Goal: Task Accomplishment & Management: Manage account settings

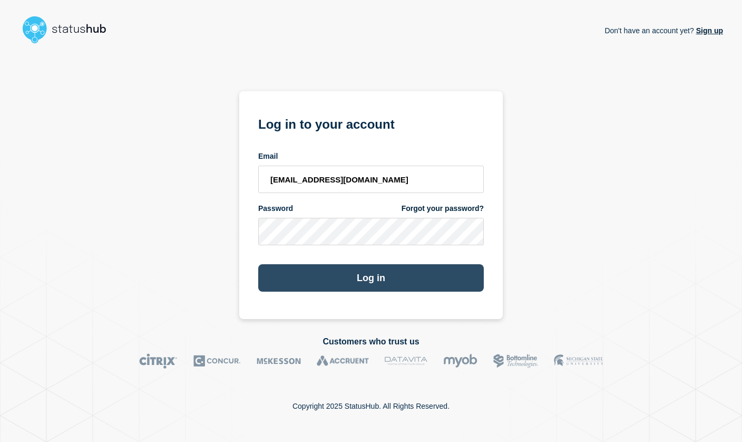
click at [349, 281] on button "Log in" at bounding box center [371, 277] width 226 height 27
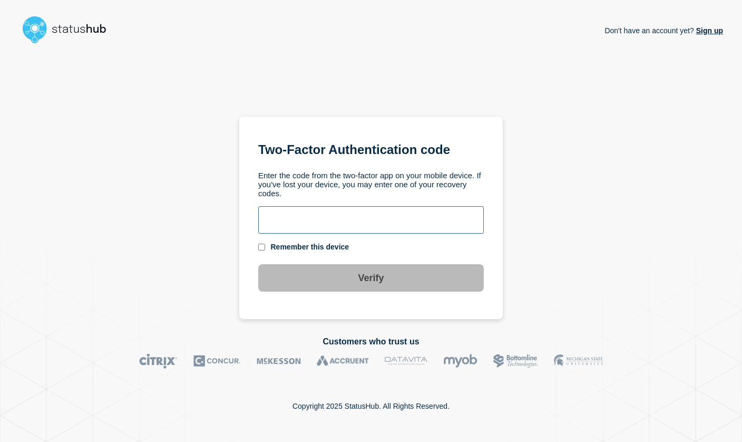
click at [325, 221] on input "text" at bounding box center [371, 219] width 226 height 27
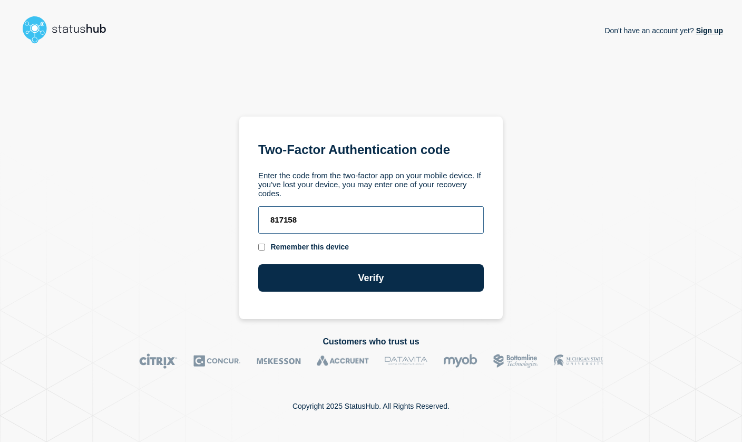
type input "817158"
click at [258, 264] on button "Verify" at bounding box center [371, 277] width 226 height 27
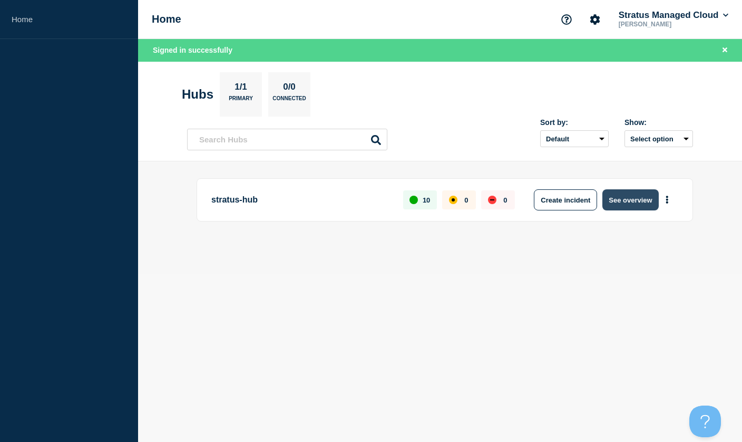
click at [628, 200] on button "See overview" at bounding box center [630, 199] width 56 height 21
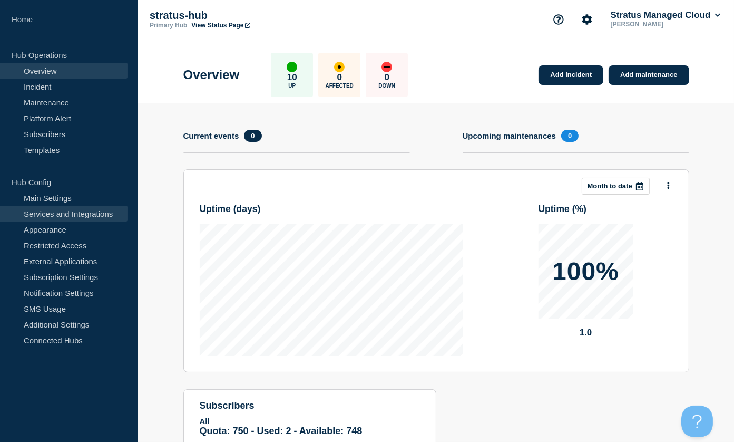
click at [82, 217] on link "Services and Integrations" at bounding box center [64, 214] width 128 height 16
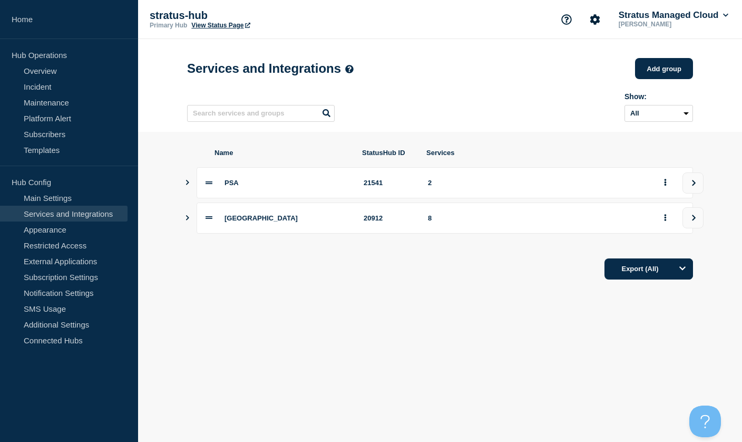
click at [187, 185] on icon "Show services" at bounding box center [187, 182] width 3 height 5
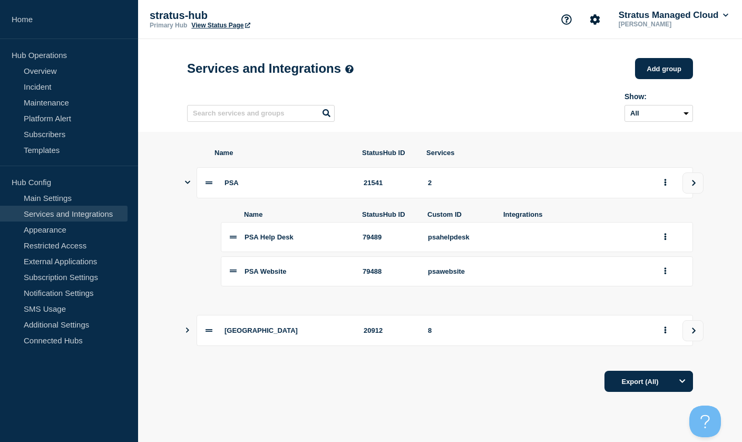
click at [188, 184] on icon "Show services" at bounding box center [187, 182] width 5 height 3
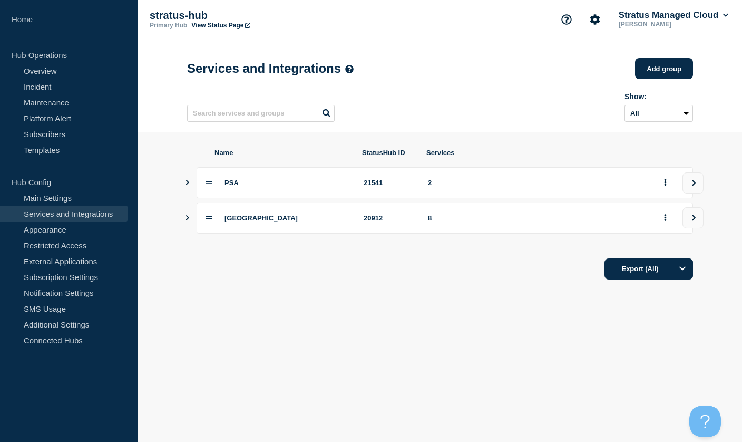
click at [186, 220] on icon "Show services" at bounding box center [187, 217] width 7 height 5
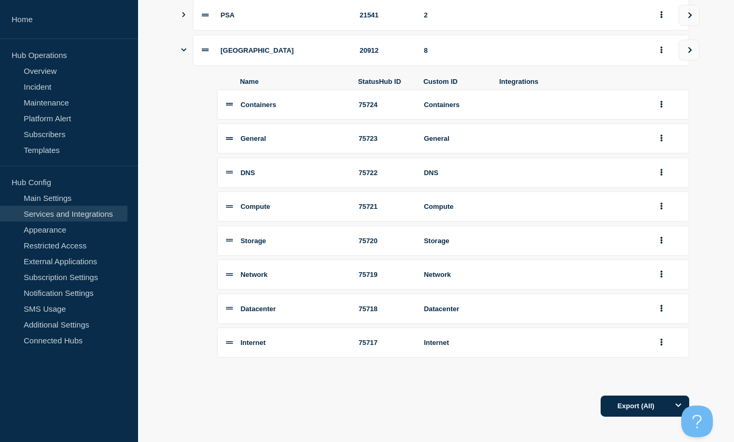
scroll to position [161, 0]
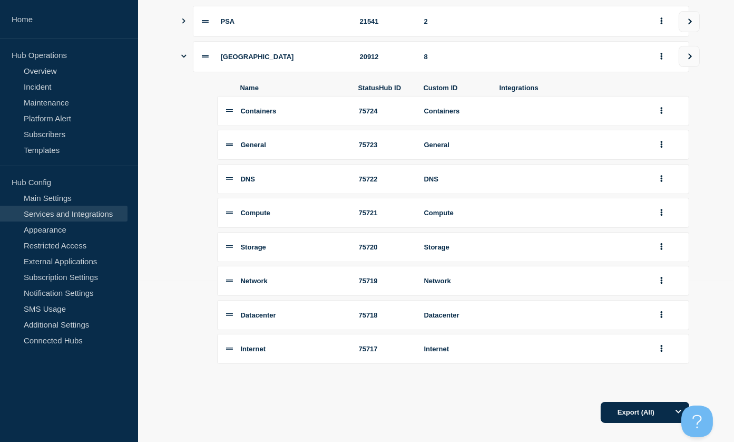
click at [185, 58] on icon "Show services" at bounding box center [183, 56] width 5 height 3
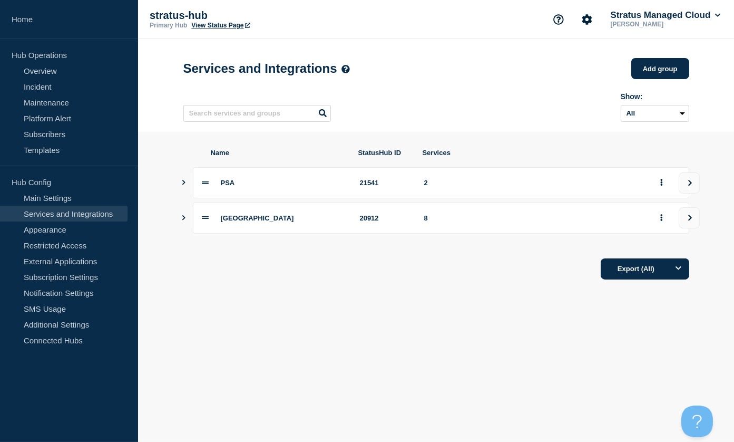
scroll to position [0, 0]
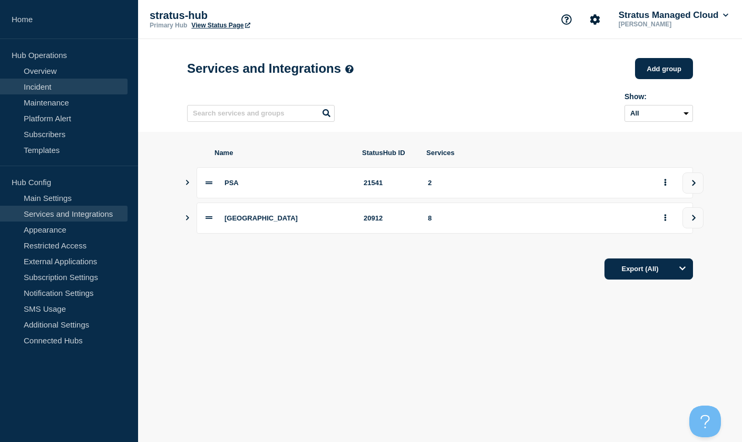
click at [46, 83] on link "Incident" at bounding box center [64, 87] width 128 height 16
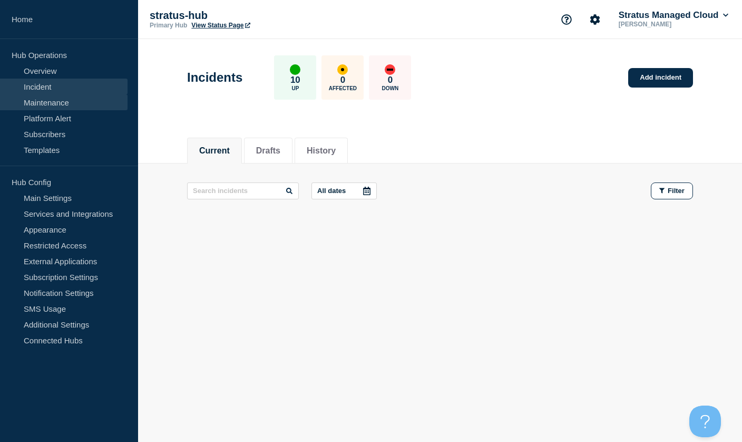
click at [70, 105] on link "Maintenance" at bounding box center [64, 102] width 128 height 16
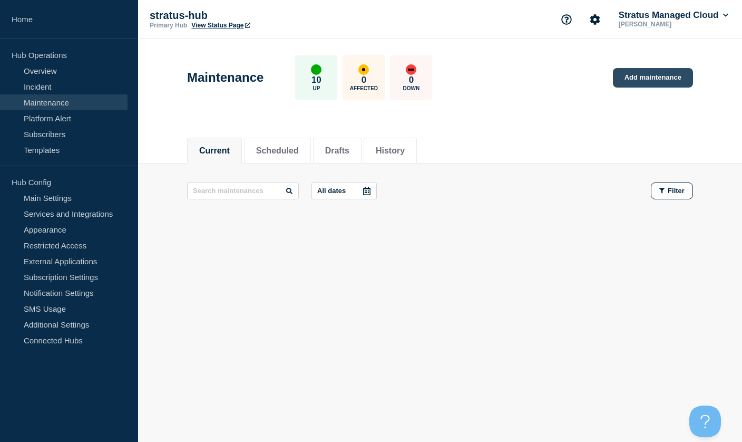
click at [655, 84] on link "Add maintenance" at bounding box center [653, 77] width 80 height 19
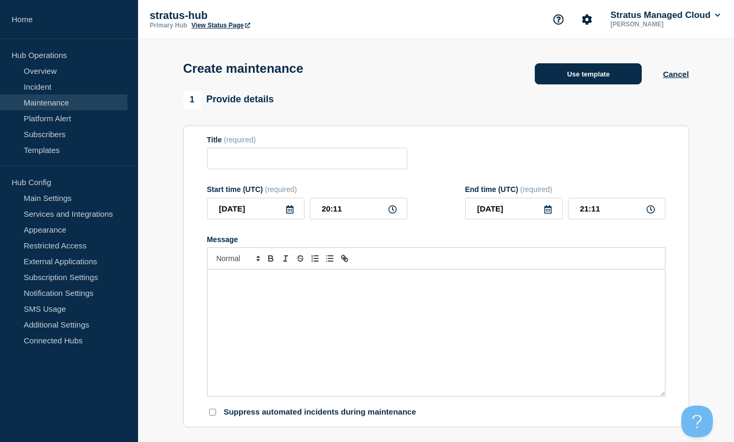
click at [593, 72] on button "Use template" at bounding box center [588, 73] width 107 height 21
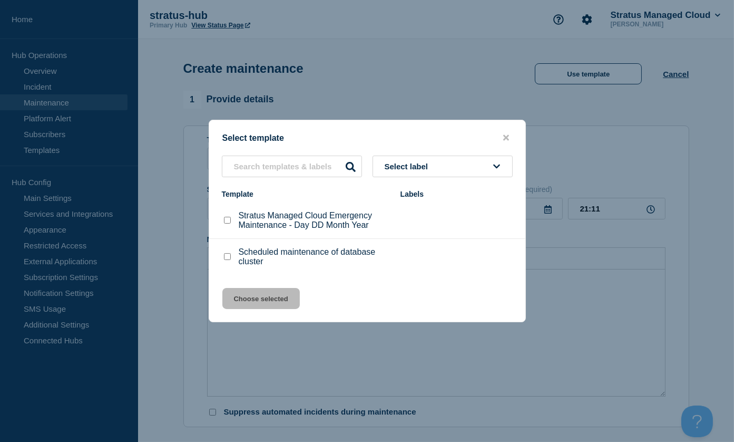
click at [503, 168] on button "Select label" at bounding box center [443, 166] width 140 height 22
click at [393, 135] on div "Select template" at bounding box center [367, 138] width 316 height 10
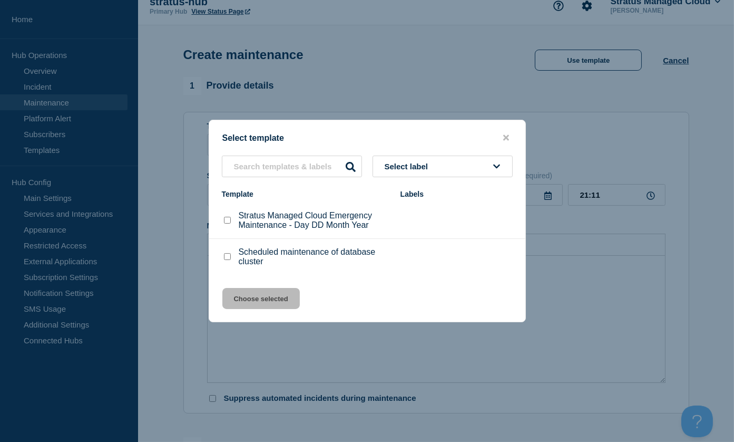
scroll to position [70, 0]
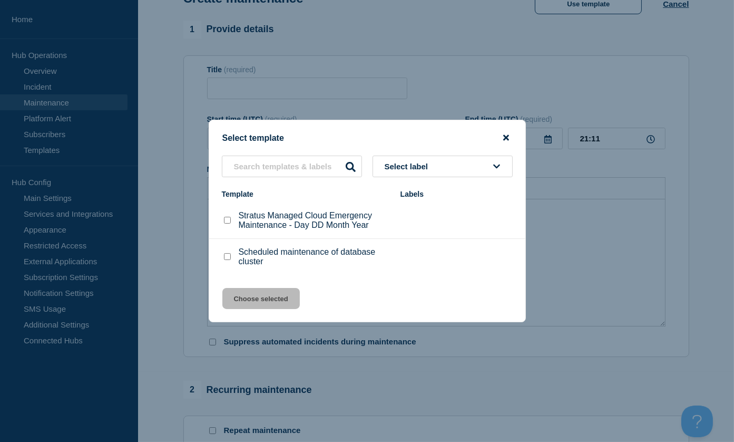
click at [505, 136] on icon "close button" at bounding box center [506, 138] width 6 height 6
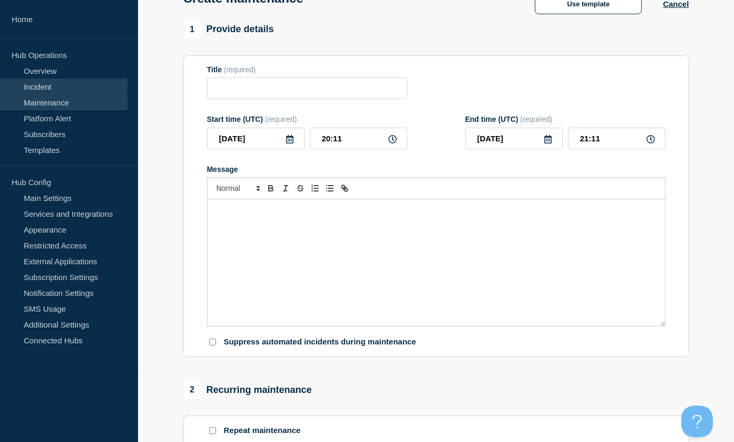
click at [58, 84] on link "Incident" at bounding box center [64, 87] width 128 height 16
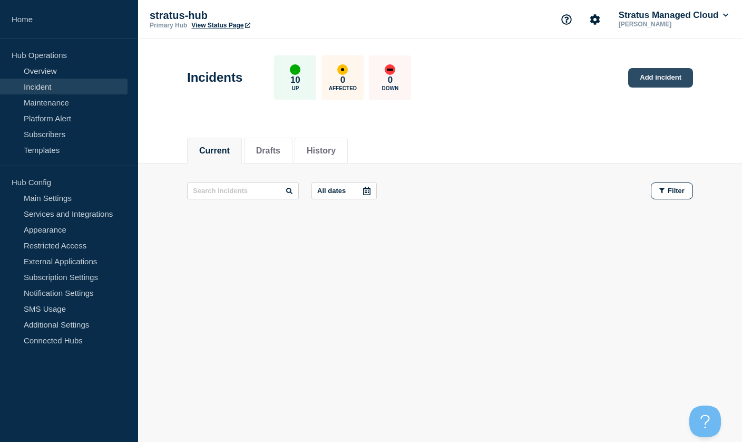
click at [656, 81] on link "Add incident" at bounding box center [660, 77] width 65 height 19
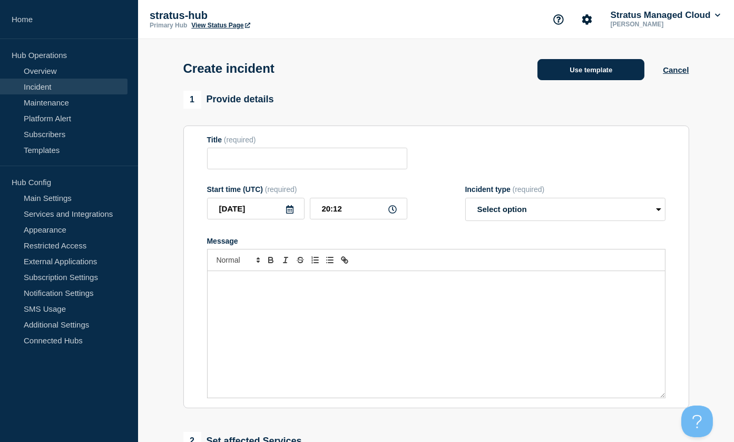
drag, startPoint x: 602, startPoint y: 90, endPoint x: 603, endPoint y: 76, distance: 14.3
click at [602, 89] on div "Create incident Use template Cancel" at bounding box center [436, 65] width 530 height 52
click at [603, 75] on button "Use template" at bounding box center [590, 69] width 107 height 21
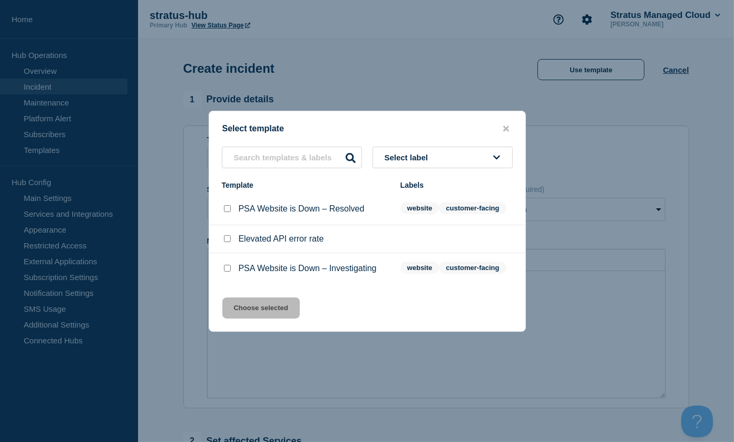
click at [228, 266] on div at bounding box center [227, 268] width 11 height 11
click at [227, 271] on input "PSA Website is Down – Investigating checkbox" at bounding box center [227, 268] width 7 height 7
click at [227, 270] on input "PSA Website is Down – Investigating checkbox" at bounding box center [227, 268] width 7 height 7
checkbox input "false"
click at [227, 212] on input "PSA Website is Down – Resolved checkbox" at bounding box center [227, 208] width 7 height 7
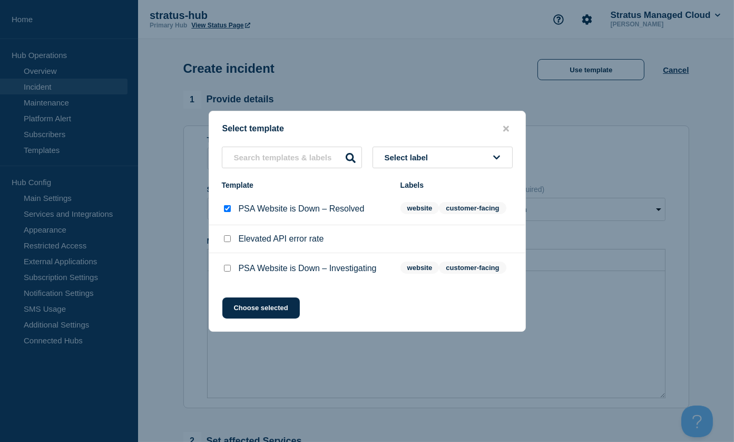
click at [225, 211] on input "PSA Website is Down – Resolved checkbox" at bounding box center [227, 208] width 7 height 7
click at [227, 211] on input "PSA Website is Down – Resolved checkbox" at bounding box center [227, 208] width 7 height 7
click at [227, 208] on input "PSA Website is Down – Resolved checkbox" at bounding box center [227, 208] width 7 height 7
checkbox input "false"
click at [231, 269] on div at bounding box center [227, 268] width 11 height 11
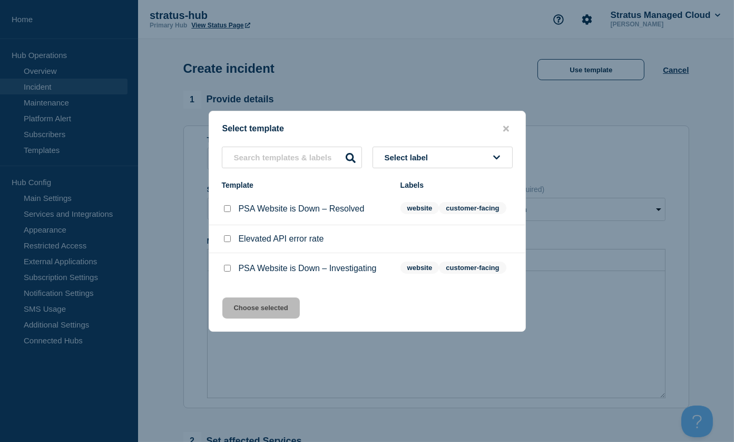
click at [226, 271] on input "PSA Website is Down – Investigating checkbox" at bounding box center [227, 268] width 7 height 7
checkbox input "true"
click at [259, 312] on button "Choose selected" at bounding box center [260, 307] width 77 height 21
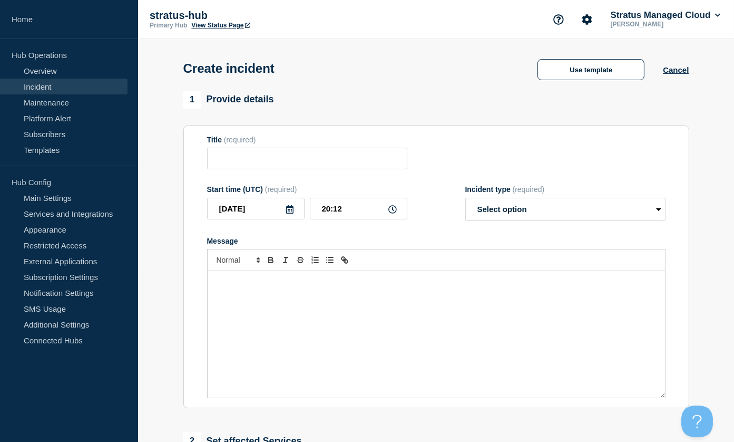
type input "PSA Website is Down – Investigating"
select select "investigating"
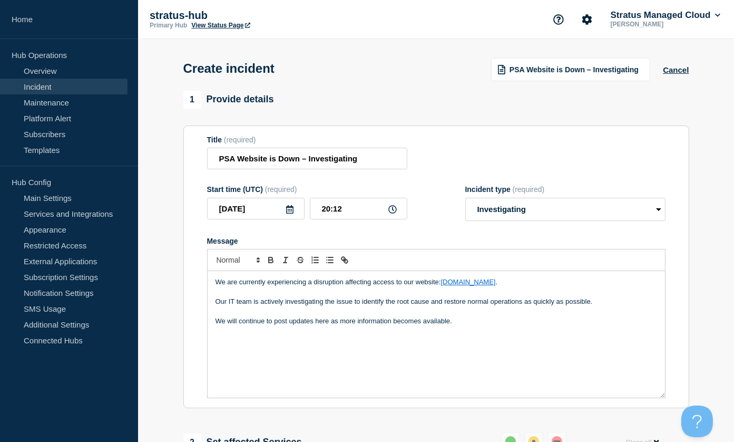
drag, startPoint x: 674, startPoint y: 71, endPoint x: 620, endPoint y: 297, distance: 232.9
click at [610, 281] on main "Create incident PSA Website is Down – Investigating Cancel 1 Provide details Ti…" at bounding box center [436, 415] width 596 height 752
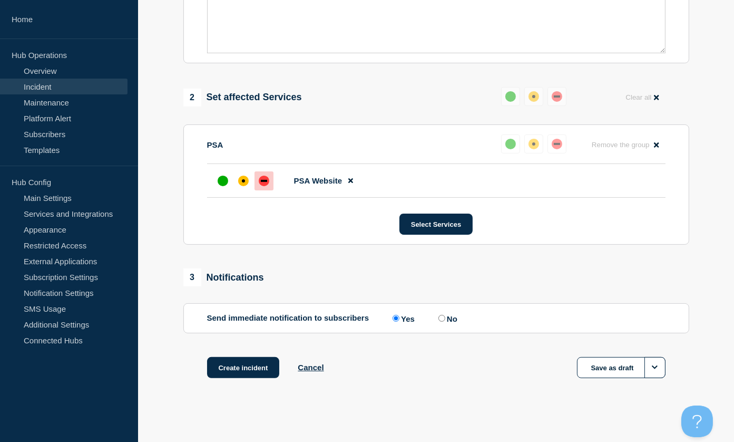
scroll to position [350, 0]
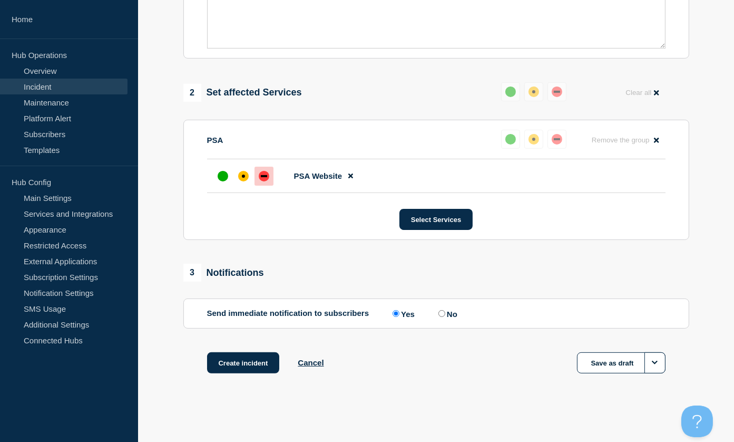
click at [442, 312] on input "No" at bounding box center [441, 313] width 7 height 7
radio input "true"
click at [396, 311] on input "Yes" at bounding box center [396, 313] width 7 height 7
radio input "true"
radio input "false"
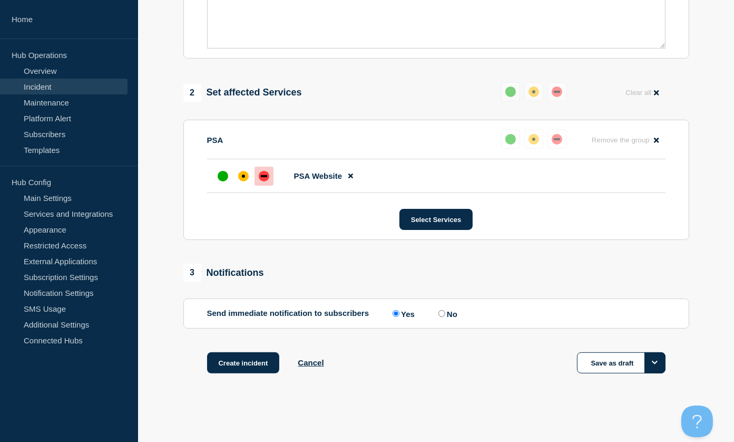
click at [654, 368] on button "Options" at bounding box center [654, 362] width 21 height 21
click at [500, 375] on div "Create incident Cancel Save as draft Save as draft Publish as unconfirmed" at bounding box center [436, 375] width 506 height 47
click at [55, 100] on link "Maintenance" at bounding box center [64, 102] width 128 height 16
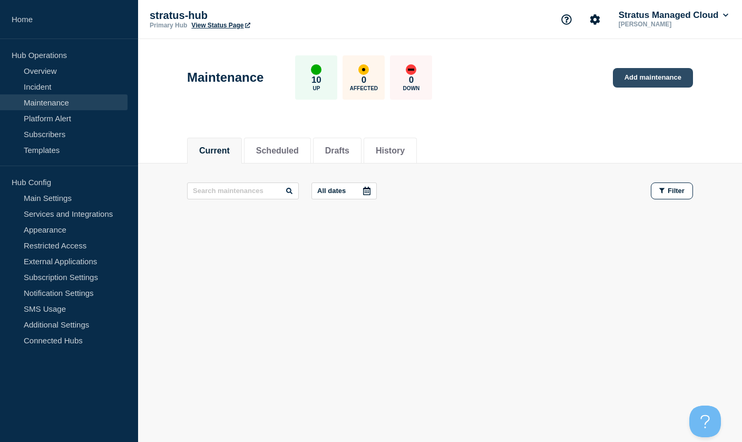
click at [640, 82] on link "Add maintenance" at bounding box center [653, 77] width 80 height 19
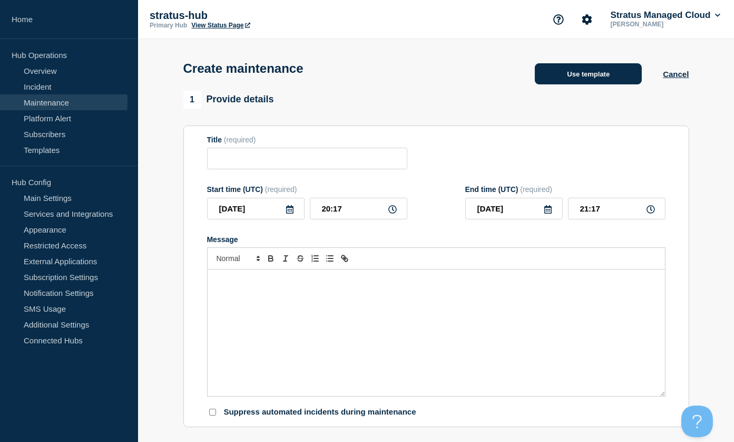
click at [604, 76] on button "Use template" at bounding box center [588, 73] width 107 height 21
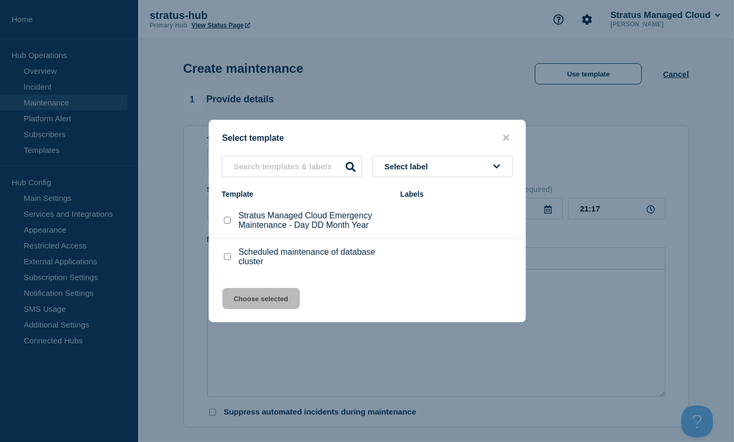
click at [508, 136] on button "close button" at bounding box center [506, 138] width 12 height 10
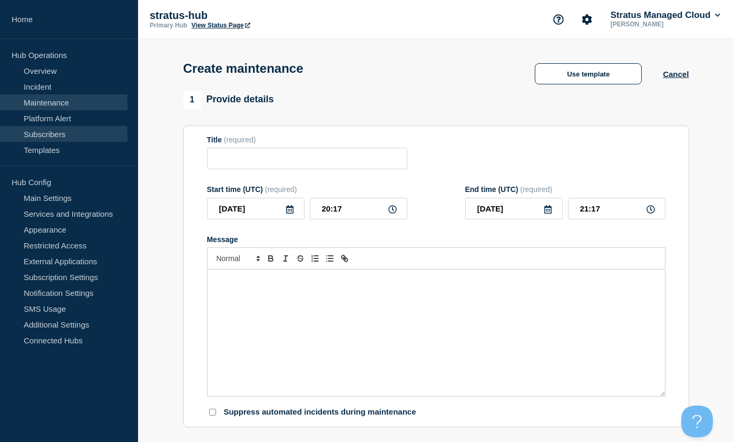
click at [59, 136] on link "Subscribers" at bounding box center [64, 134] width 128 height 16
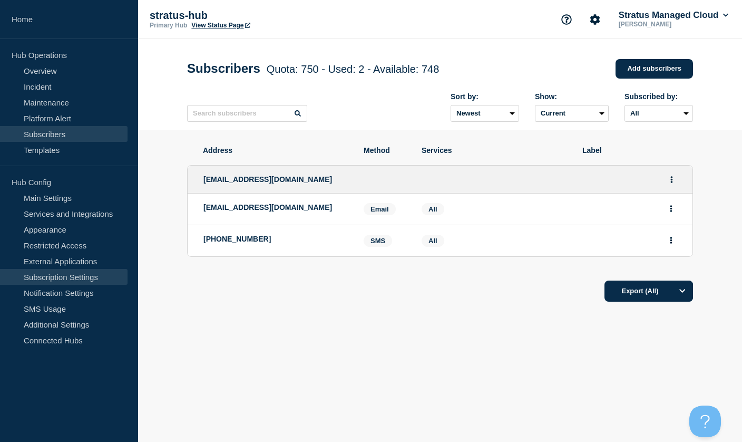
click at [85, 279] on link "Subscription Settings" at bounding box center [64, 277] width 128 height 16
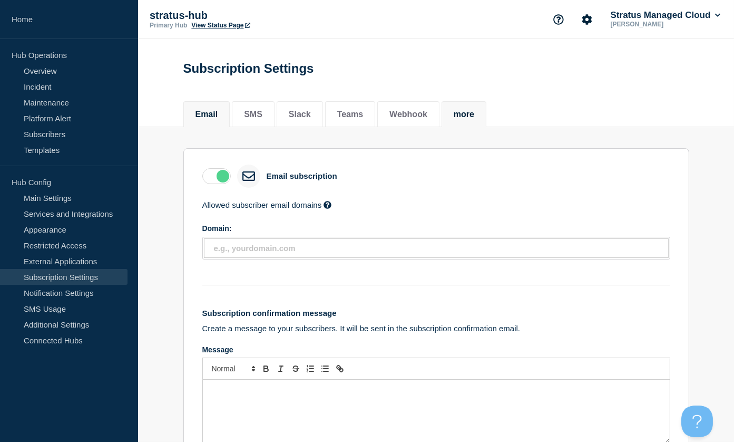
click at [474, 119] on button "more" at bounding box center [464, 114] width 21 height 9
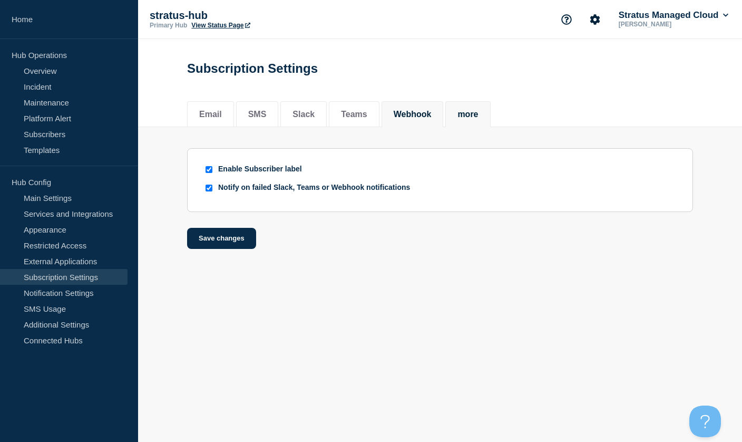
click at [431, 119] on button "Webhook" at bounding box center [413, 114] width 38 height 9
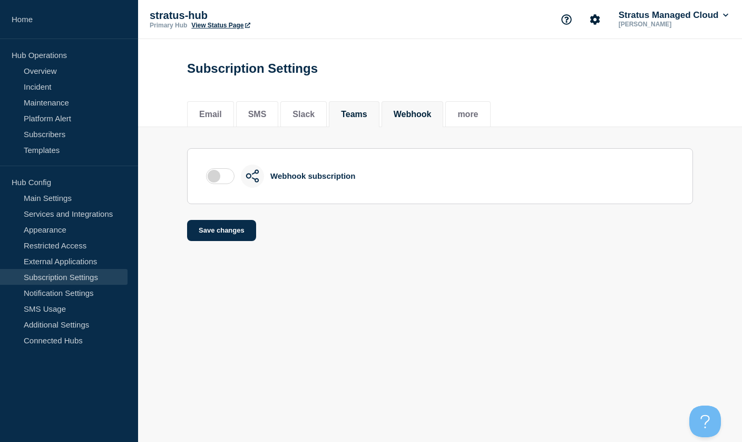
click at [367, 115] on button "Teams" at bounding box center [354, 114] width 26 height 9
click at [315, 116] on button "Slack" at bounding box center [303, 114] width 22 height 9
click at [267, 113] on button "SMS" at bounding box center [257, 114] width 18 height 9
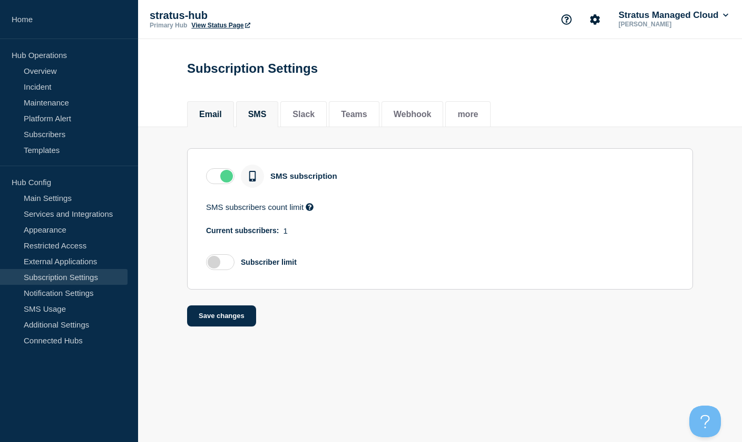
click at [214, 118] on button "Email" at bounding box center [210, 114] width 23 height 9
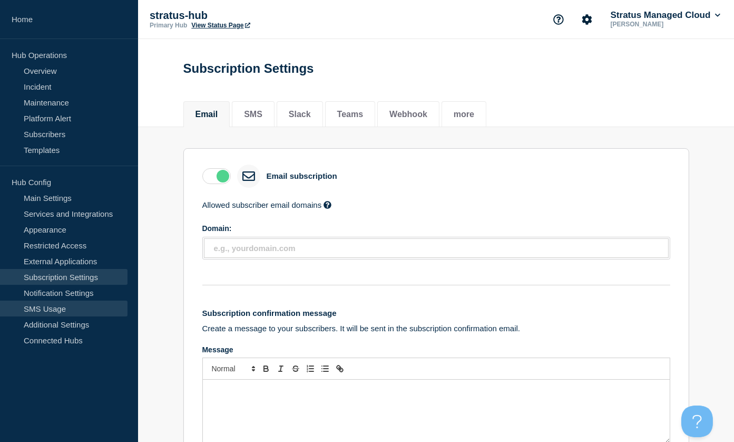
click at [47, 304] on link "SMS Usage" at bounding box center [64, 308] width 128 height 16
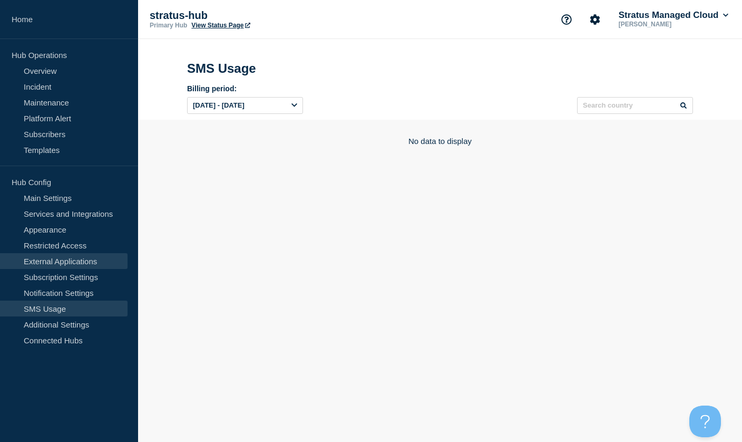
click at [70, 263] on link "External Applications" at bounding box center [64, 261] width 128 height 16
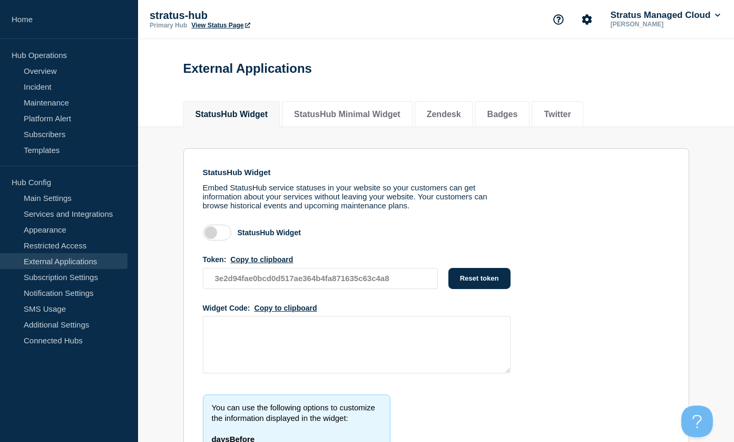
click at [225, 22] on link "View Status Page" at bounding box center [220, 25] width 58 height 7
click at [50, 72] on link "Overview" at bounding box center [64, 71] width 128 height 16
